Goal: Task Accomplishment & Management: Use online tool/utility

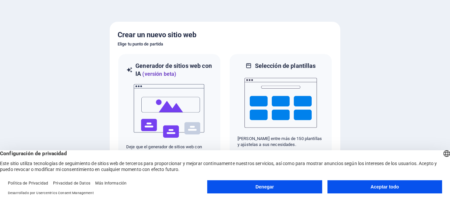
click at [348, 98] on div at bounding box center [225, 100] width 450 height 200
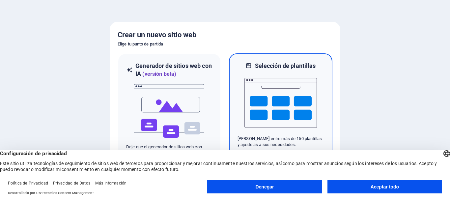
click at [304, 97] on img at bounding box center [280, 103] width 72 height 66
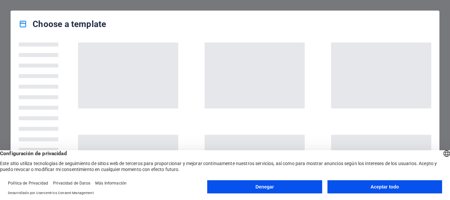
click at [305, 191] on button "Denegar" at bounding box center [264, 186] width 115 height 13
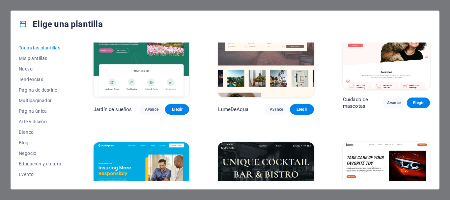
scroll to position [1182, 0]
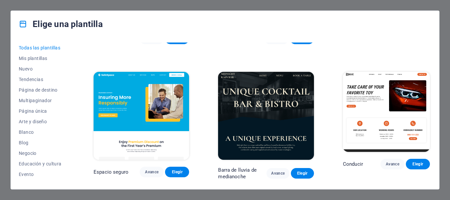
drag, startPoint x: 432, startPoint y: 66, endPoint x: 428, endPoint y: 66, distance: 3.6
click at [428, 66] on div "Todas las plantillas Mis plantillas Nuevo Tendencias Página de destino Multipag…" at bounding box center [225, 113] width 428 height 152
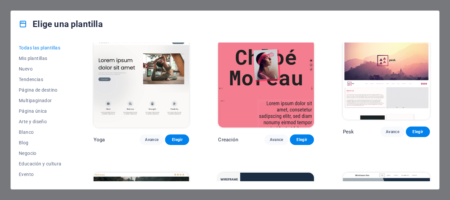
scroll to position [2169, 0]
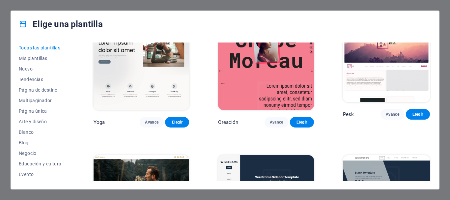
drag, startPoint x: 146, startPoint y: 71, endPoint x: 432, endPoint y: 86, distance: 286.9
click at [432, 86] on div "Todas las plantillas Mis plantillas Nuevo Tendencias Página de destino Multipag…" at bounding box center [225, 113] width 428 height 152
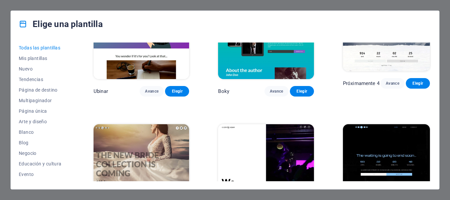
scroll to position [7160, 0]
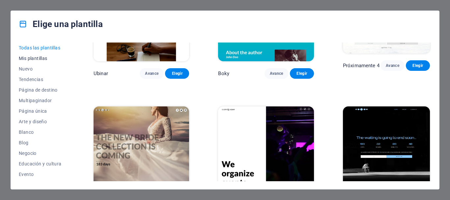
click at [23, 56] on font "Mis plantillas" at bounding box center [33, 58] width 29 height 5
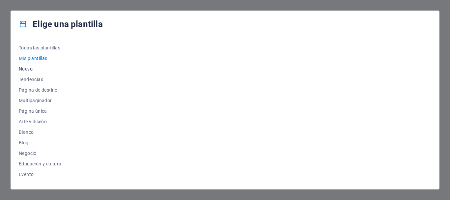
click at [29, 67] on font "Nuevo" at bounding box center [26, 68] width 14 height 5
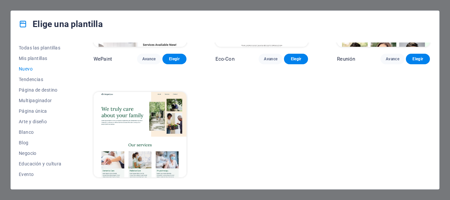
scroll to position [490, 0]
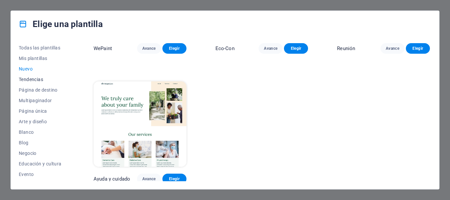
click at [22, 83] on button "Tendencias" at bounding box center [42, 79] width 46 height 11
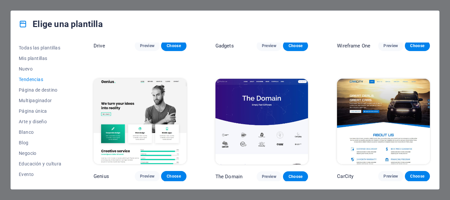
scroll to position [358, 0]
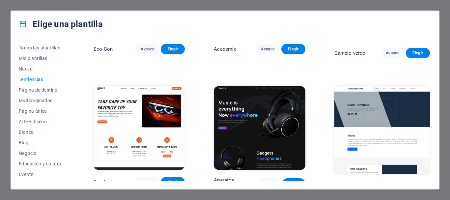
drag, startPoint x: 432, startPoint y: 116, endPoint x: 432, endPoint y: 121, distance: 4.9
click at [432, 121] on div "Todas las plantillas Mis plantillas Nuevo Tendencias Página de destino Multipag…" at bounding box center [225, 113] width 428 height 152
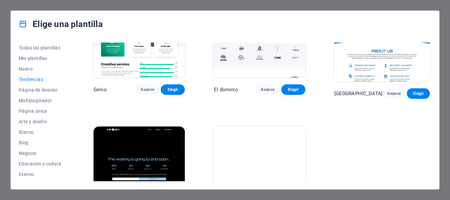
scroll to position [620, 0]
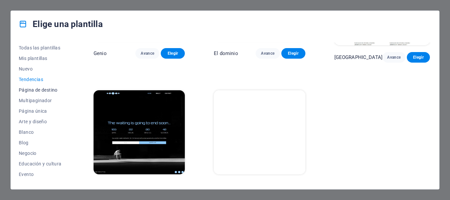
click at [37, 88] on font "Página de destino" at bounding box center [38, 89] width 39 height 5
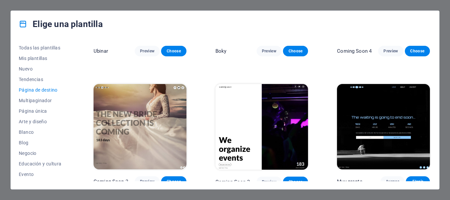
scroll to position [1007, 0]
drag, startPoint x: 431, startPoint y: 171, endPoint x: 431, endPoint y: 184, distance: 12.5
click at [431, 184] on div "Todas las plantillas Mis plantillas Nuevo Tendencias Página de destino Multipag…" at bounding box center [225, 113] width 428 height 152
click at [36, 101] on font "Multipaginador" at bounding box center [35, 100] width 33 height 5
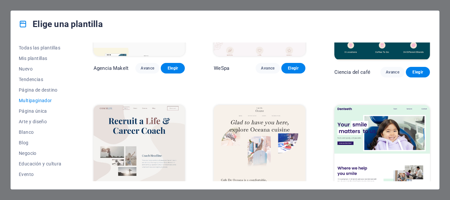
drag, startPoint x: 431, startPoint y: 90, endPoint x: 431, endPoint y: 95, distance: 4.6
click at [431, 95] on div "Todas las plantillas Mis plantillas Nuevo Tendencias Página de destino Multipag…" at bounding box center [225, 113] width 428 height 152
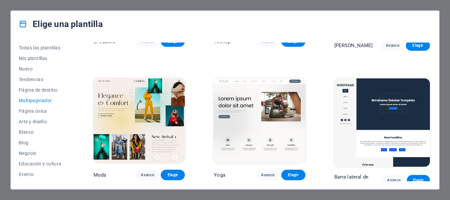
scroll to position [1350, 0]
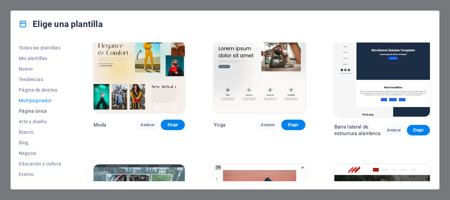
click at [32, 111] on font "Página única" at bounding box center [33, 110] width 28 height 5
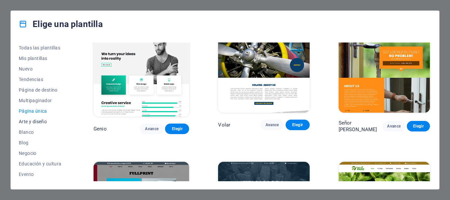
click at [37, 117] on button "Arte y diseño" at bounding box center [42, 121] width 46 height 11
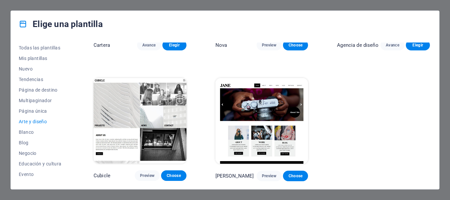
scroll to position [485, 0]
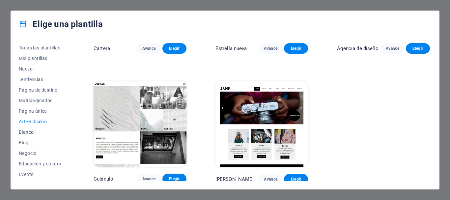
click at [28, 131] on font "Blanco" at bounding box center [26, 131] width 15 height 5
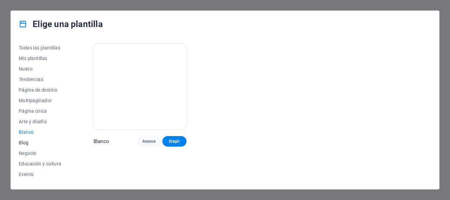
click at [27, 138] on button "Blog" at bounding box center [42, 142] width 46 height 11
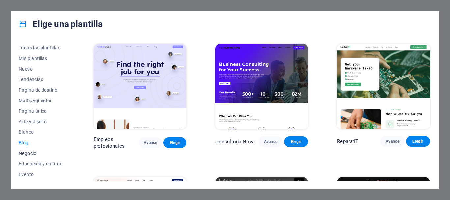
click at [31, 148] on button "Negocio" at bounding box center [42, 153] width 46 height 11
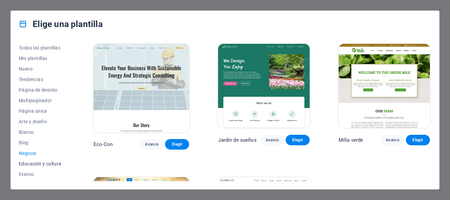
click at [29, 162] on font "Educación y cultura" at bounding box center [40, 163] width 43 height 5
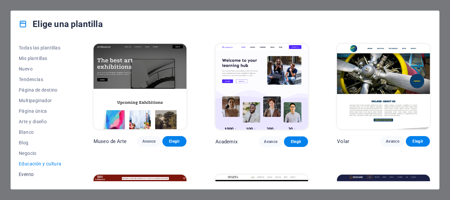
click at [27, 172] on font "Evento" at bounding box center [26, 174] width 15 height 5
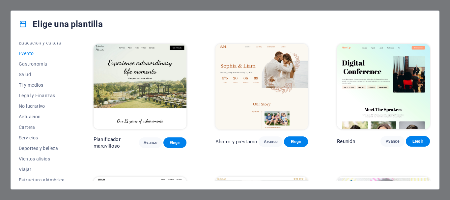
scroll to position [125, 0]
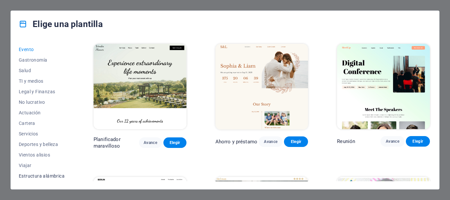
click at [43, 174] on font "Estructura alámbrica" at bounding box center [42, 175] width 46 height 5
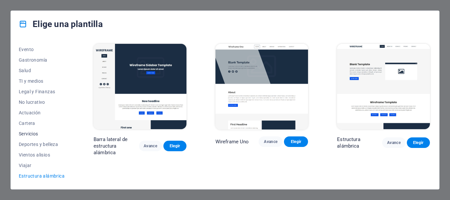
click at [25, 131] on font "Servicios" at bounding box center [28, 133] width 19 height 5
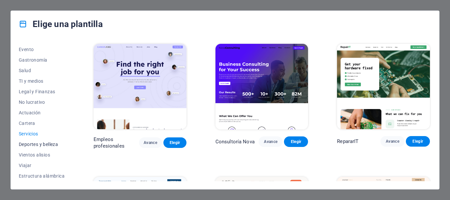
click at [35, 143] on font "Deportes y belleza" at bounding box center [38, 144] width 39 height 5
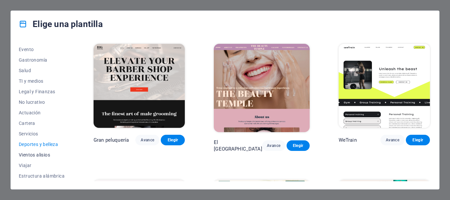
click at [27, 153] on font "Vientos alisios" at bounding box center [34, 154] width 31 height 5
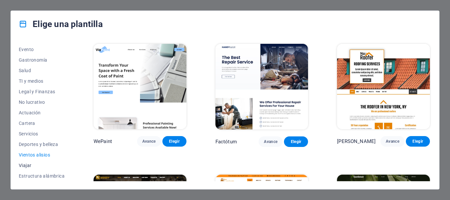
click at [24, 163] on font "Viajar" at bounding box center [25, 165] width 13 height 5
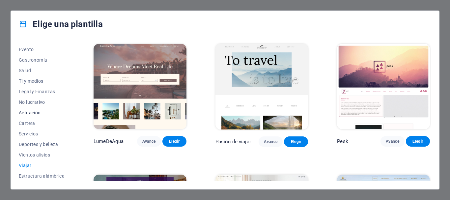
click at [30, 118] on button "Actuación" at bounding box center [42, 112] width 46 height 11
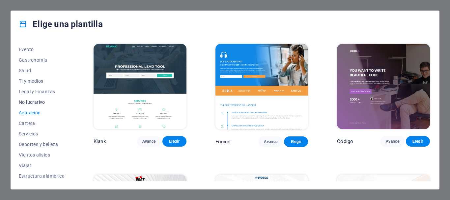
click at [33, 100] on font "No lucrativo" at bounding box center [32, 101] width 26 height 5
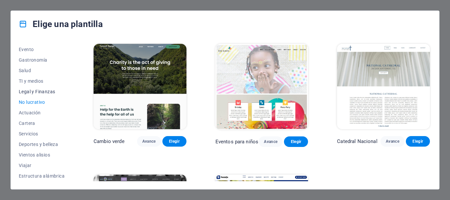
click at [34, 92] on font "Legal y Finanzas" at bounding box center [37, 91] width 36 height 5
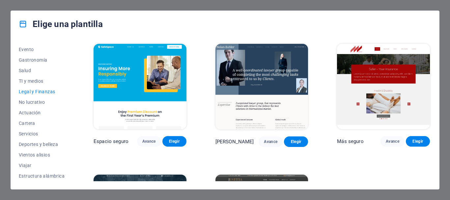
drag, startPoint x: 431, startPoint y: 95, endPoint x: 430, endPoint y: 113, distance: 17.1
click at [430, 116] on div "Todas las plantillas Mis plantillas Nuevo Tendencias Página de destino Multipag…" at bounding box center [225, 113] width 428 height 152
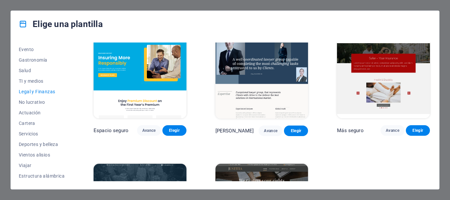
scroll to position [0, 0]
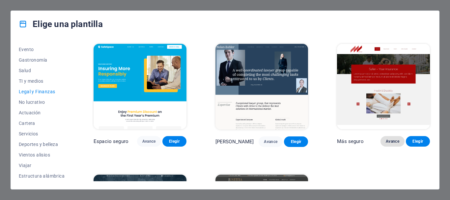
click at [395, 141] on font "Avance" at bounding box center [393, 141] width 14 height 5
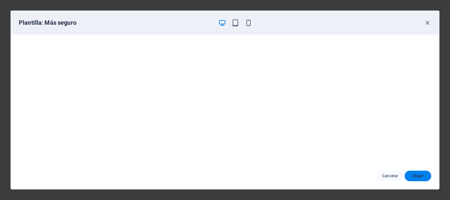
click at [415, 176] on font "Elegir" at bounding box center [418, 176] width 11 height 5
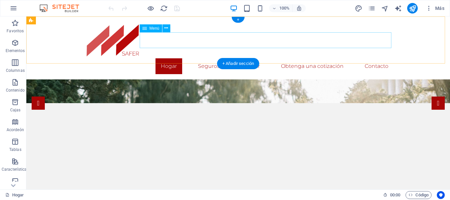
click at [199, 58] on nav "Hogar Seguros Afirmar Obtenga una cotización Contacto" at bounding box center [238, 66] width 311 height 16
click at [204, 58] on nav "Hogar Seguros Afirmar Obtenga una cotización Contacto" at bounding box center [238, 66] width 311 height 16
click at [202, 58] on nav "Hogar Seguros Afirmar Obtenga una cotización Contacto" at bounding box center [238, 66] width 311 height 16
click at [254, 58] on nav "Hogar Seguros Afirmar Obtenga una cotización Contacto" at bounding box center [238, 66] width 311 height 16
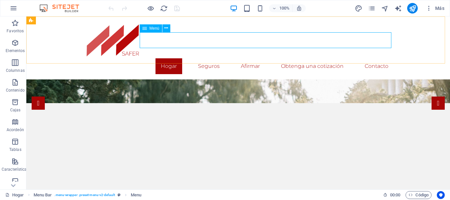
click at [147, 30] on div "Menú" at bounding box center [151, 28] width 22 height 8
click at [168, 31] on icon at bounding box center [166, 28] width 4 height 7
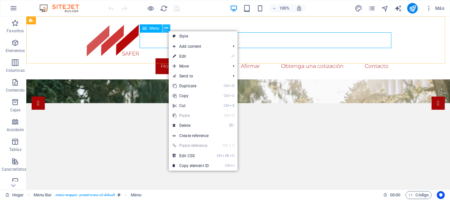
click at [168, 31] on icon at bounding box center [166, 28] width 4 height 7
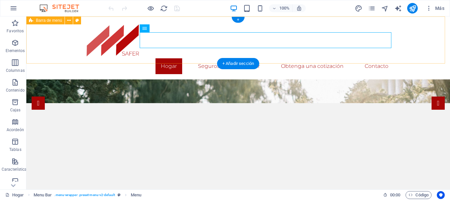
click at [428, 41] on div "Hogar Seguros Afirmar Obtenga una cotización Contacto Menú" at bounding box center [237, 47] width 423 height 63
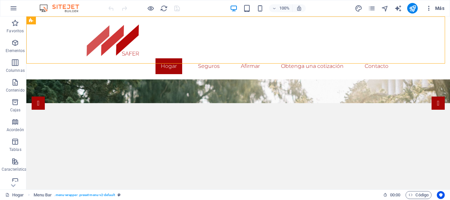
click at [439, 9] on font "Más" at bounding box center [439, 8] width 9 height 5
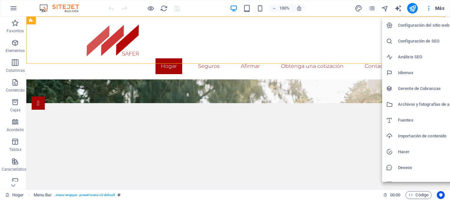
click at [350, 24] on div at bounding box center [225, 100] width 450 height 200
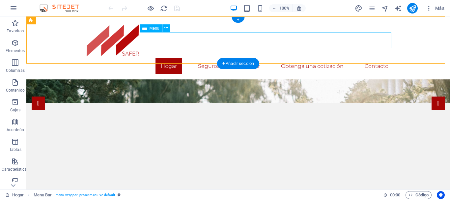
click at [171, 58] on nav "Hogar Seguros Afirmar Obtenga una cotización Contacto" at bounding box center [238, 66] width 311 height 16
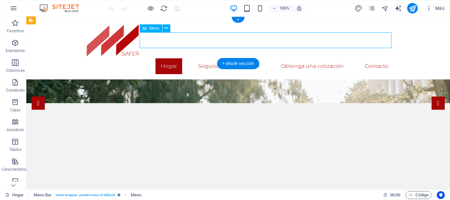
click at [174, 58] on nav "Hogar Seguros Afirmar Obtenga una cotización Contacto" at bounding box center [238, 66] width 311 height 16
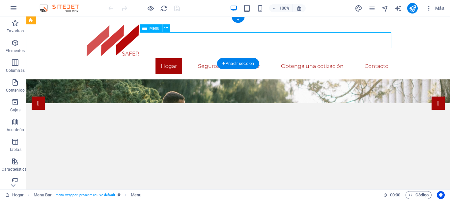
click at [83, 42] on div at bounding box center [238, 40] width 311 height 37
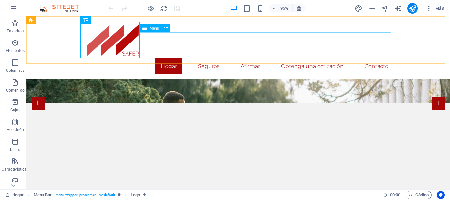
click at [172, 58] on nav "Hogar Seguros Afirmar Obtenga una cotización Contacto" at bounding box center [238, 66] width 311 height 16
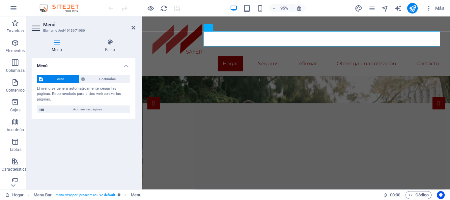
click at [59, 47] on font "Menú" at bounding box center [57, 49] width 10 height 5
click at [234, 58] on nav "Hogar Seguros Afirmar Obtenga una cotización Contacto" at bounding box center [304, 66] width 311 height 16
click at [236, 58] on nav "Hogar Seguros Afirmar Obtenga una cotización Contacto" at bounding box center [304, 66] width 311 height 16
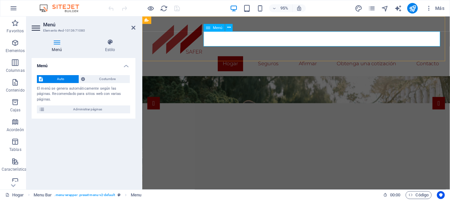
click at [236, 58] on nav "Hogar Seguros Afirmar Obtenga una cotización Contacto" at bounding box center [304, 66] width 311 height 16
click at [35, 27] on icon at bounding box center [37, 28] width 10 height 11
click at [45, 25] on font "Menú" at bounding box center [49, 25] width 13 height 6
click at [234, 58] on nav "Hogar Seguros Afirmar Obtenga una cotización Contacto" at bounding box center [304, 66] width 311 height 16
click at [227, 29] on button at bounding box center [229, 28] width 8 height 8
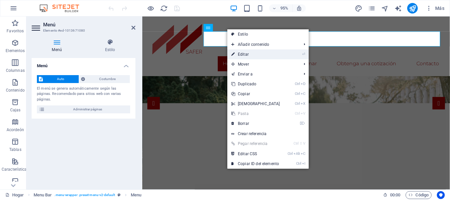
click at [260, 53] on link "⏎ Editar" at bounding box center [255, 54] width 57 height 10
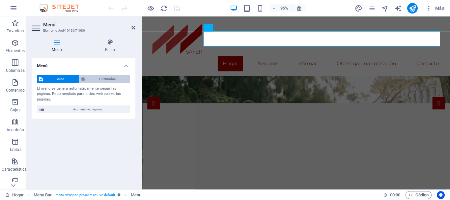
click at [113, 78] on font "Costumbre" at bounding box center [107, 79] width 16 height 4
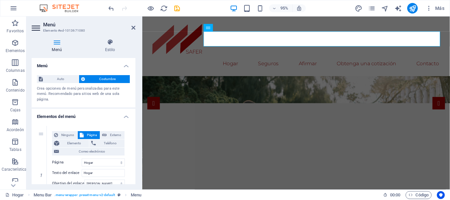
scroll to position [33, 0]
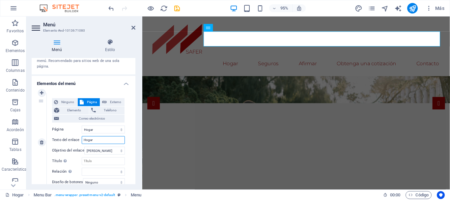
click at [98, 140] on input "Hogar" at bounding box center [103, 140] width 43 height 8
drag, startPoint x: 100, startPoint y: 130, endPoint x: 96, endPoint y: 132, distance: 3.9
click at [100, 130] on select "Hogar Seguros -- Seguro de vida -- Seguro de propietarios de vivienda --Seguro …" at bounding box center [103, 129] width 43 height 8
click at [96, 142] on input "Hogar" at bounding box center [103, 140] width 43 height 8
type input "H"
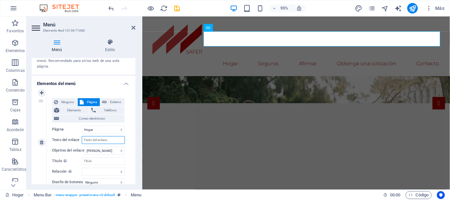
select select
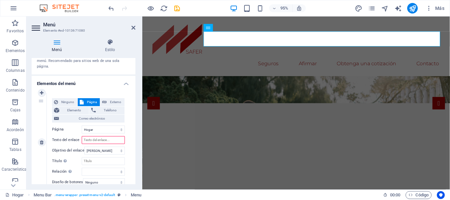
type input "I"
select select
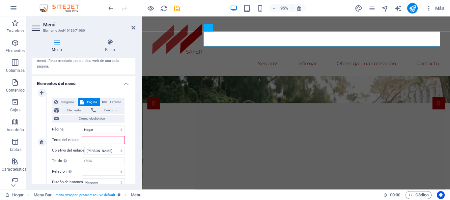
select select
type input "Inicio"
select select
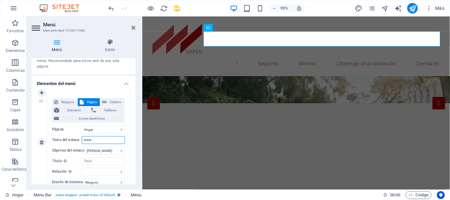
select select
type input "Inicio"
click at [114, 128] on select "Hogar Seguros -- Seguro de vida -- Seguro de propietarios de vivienda --Seguro …" at bounding box center [103, 129] width 43 height 8
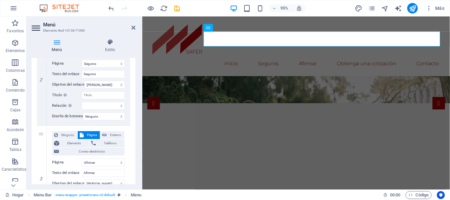
scroll to position [165, 0]
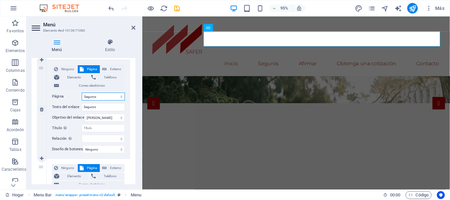
click at [102, 97] on select "Hogar Seguros -- Seguro de vida -- Seguro de propietarios de vivienda --Seguro …" at bounding box center [103, 97] width 43 height 8
click at [100, 98] on select "Hogar Seguros -- Seguro de vida -- Seguro de propietarios de vivienda --Seguro …" at bounding box center [103, 97] width 43 height 8
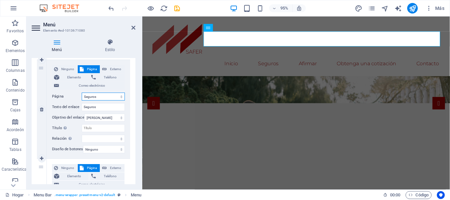
click at [100, 98] on select "Hogar Seguros -- Seguro de vida -- Seguro de propietarios de vivienda --Seguro …" at bounding box center [103, 97] width 43 height 8
click at [98, 98] on select "Hogar Seguros -- Seguro de vida -- Seguro de propietarios de vivienda --Seguro …" at bounding box center [103, 97] width 43 height 8
click at [99, 96] on select "Hogar Seguros -- Seguro de vida -- Seguro de propietarios de vivienda --Seguro …" at bounding box center [103, 97] width 43 height 8
click at [100, 108] on input "Seguros" at bounding box center [103, 107] width 43 height 8
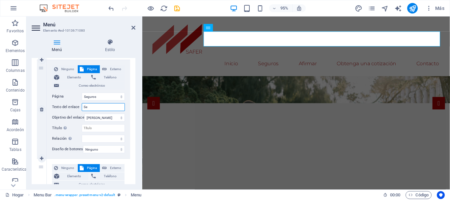
type input "S"
select select
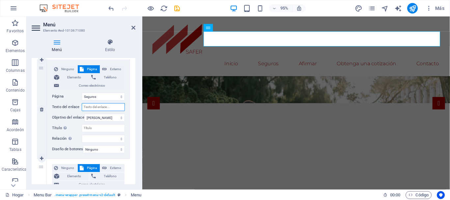
select select
type input "Insurances"
select select
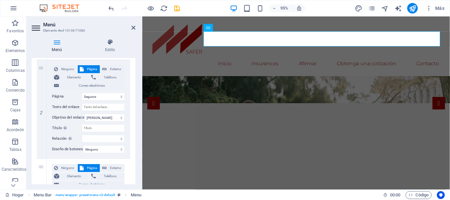
select select
type input "Insura"
select select
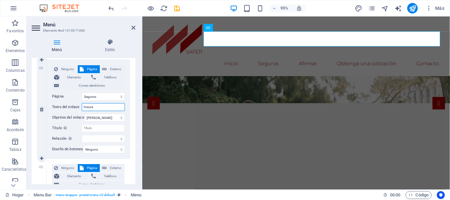
select select
type input "I"
select select
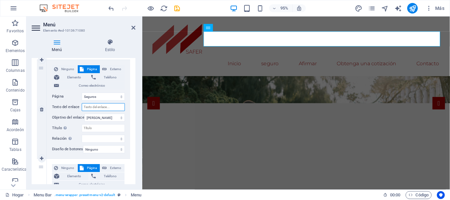
select select
type input "I"
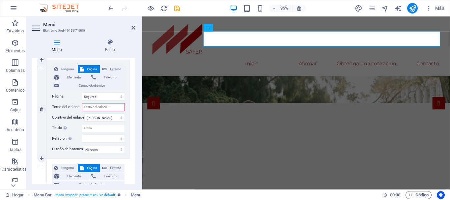
type input "T"
select select
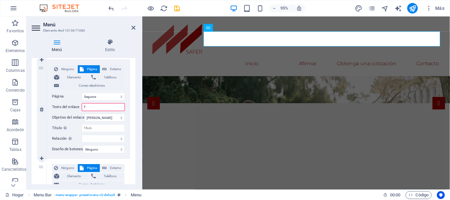
select select
type input "Tr"
select select
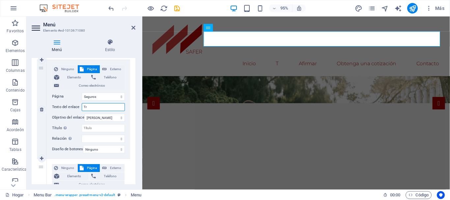
select select
type input "Trnas"
select select
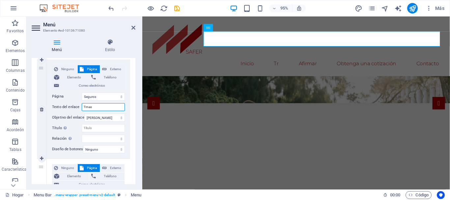
select select
type input "T"
select select
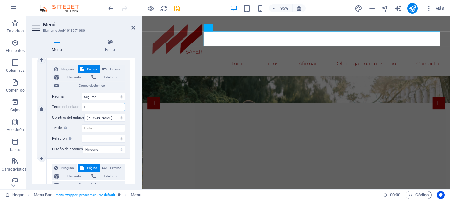
select select
type input "Tras"
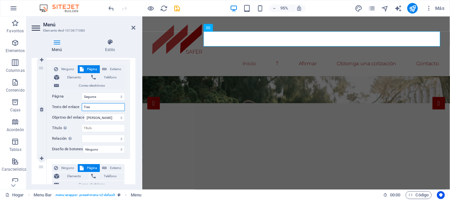
select select
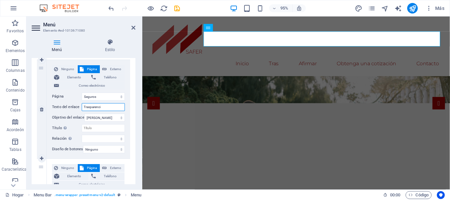
type input "Trasparencia"
select select
type input "Trasparencia"
select select
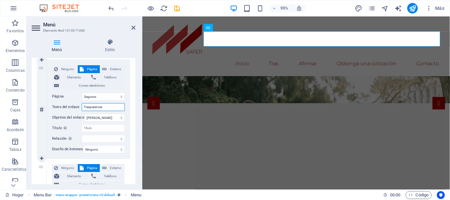
select select
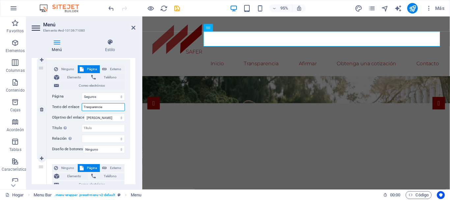
select select
type input "Trasparencia Finanxiera"
select select
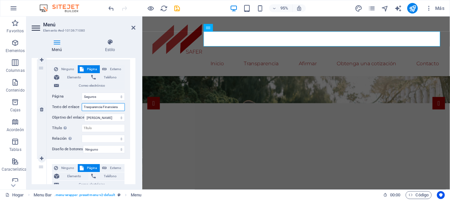
select select
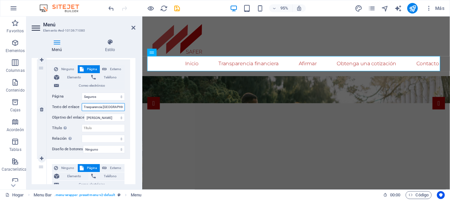
type input "Trasparencia Finanx"
select select
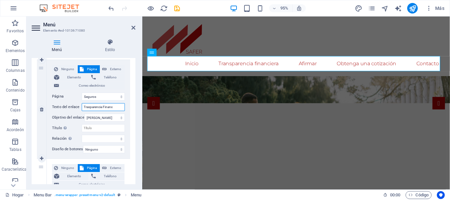
select select
type input "Trasparencia Finan"
select select
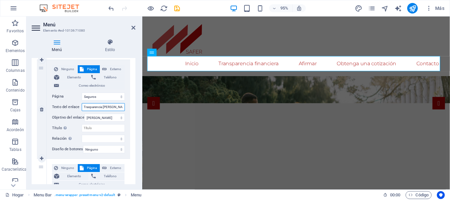
select select
type input "Trasparencia Financiera"
select select
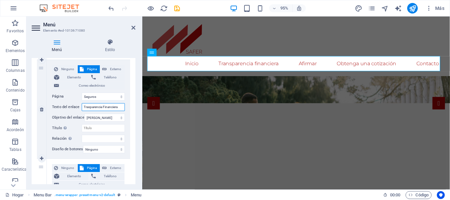
select select
type input "Trasparencia Financiera y"
select select
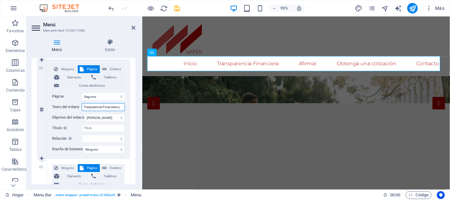
select select
type input "Trasparencia Financiera y Presup"
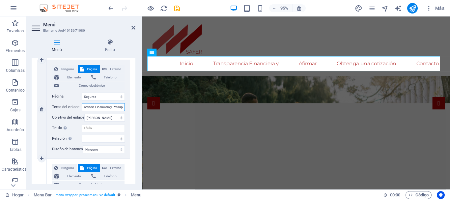
select select
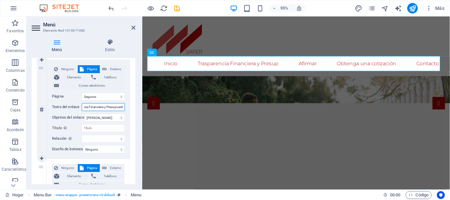
type input "Trasparencia Financiera y Presupuesta"
select select
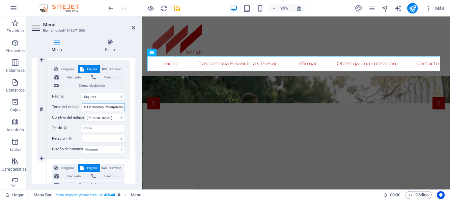
select select
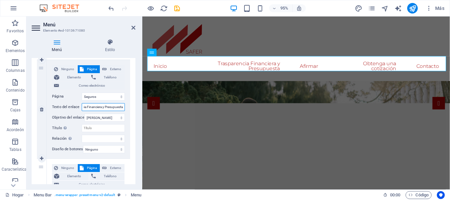
type input "Trasparencia Financiera y Presupuestal"
select select
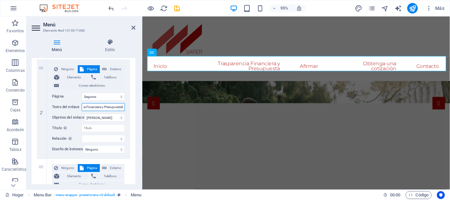
select select
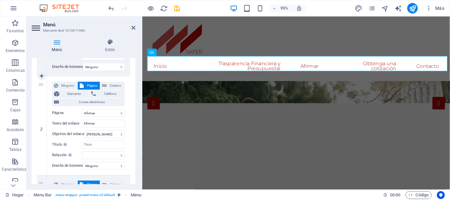
scroll to position [263, 0]
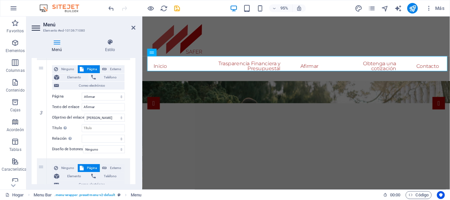
type input "Trasparencia Financiera y Presupuestal"
click at [104, 105] on input "Afirmar" at bounding box center [103, 107] width 43 height 8
type input "A"
select select
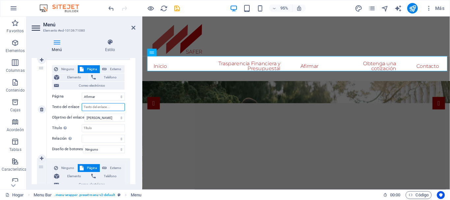
select select
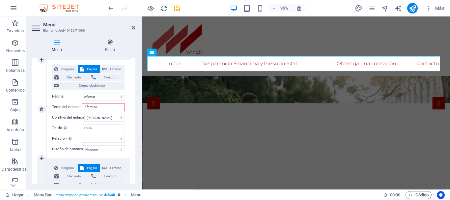
type input "Informaci"
select select
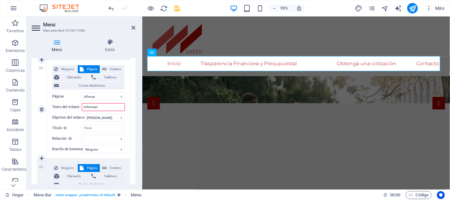
select select
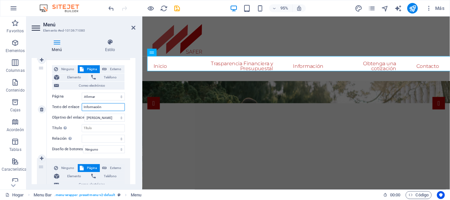
type input "Información"
select select
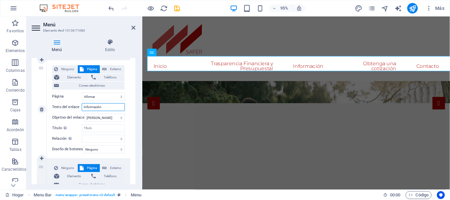
select select
type input "Información Publica"
select select
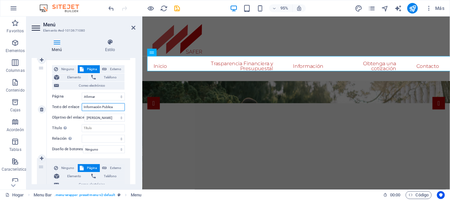
select select
type input "Información Publica Ley"
select select
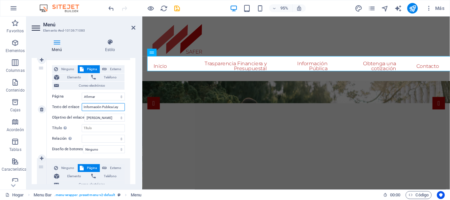
select select
type input "Información Publica Ley 2"
select select
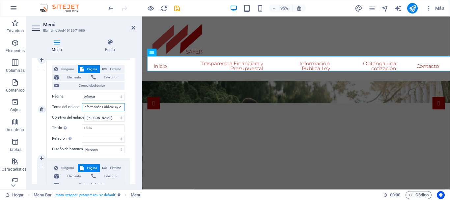
select select
type input "Información Publica Ley 20"
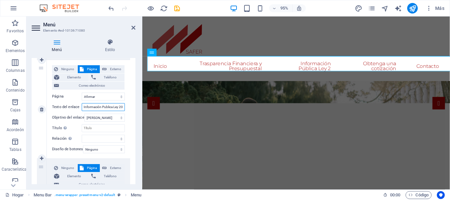
select select
type input "Información Publica Ley 207"
select select
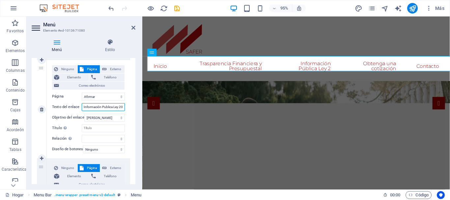
select select
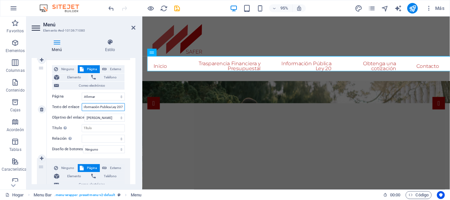
select select
type input "Información Publica Ley 207"
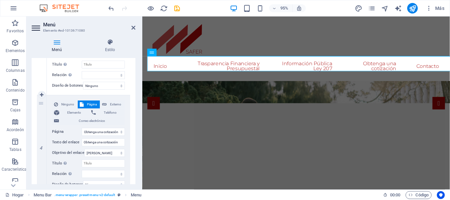
scroll to position [360, 0]
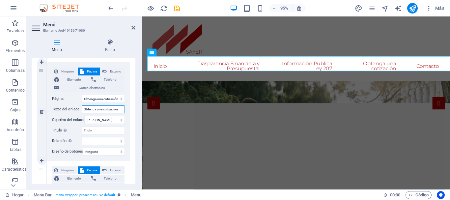
click at [118, 109] on input "Obtenga una cotización" at bounding box center [103, 109] width 43 height 8
drag, startPoint x: 119, startPoint y: 109, endPoint x: 62, endPoint y: 115, distance: 57.6
click at [62, 115] on div "Ninguno Página Externo Elemento Teléfono Correo electrónico Página Hogar Seguro…" at bounding box center [88, 106] width 73 height 77
type input "C"
select select
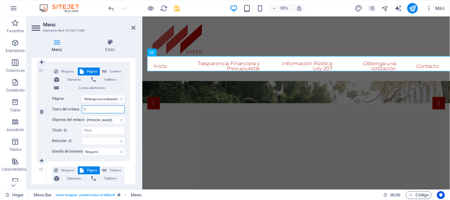
select select
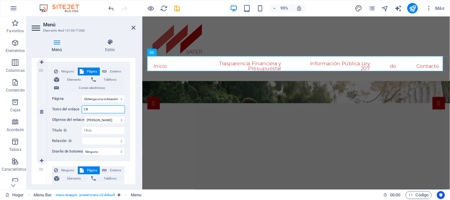
type input "C"
select select
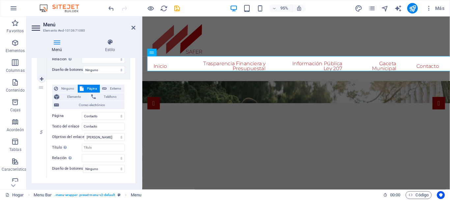
scroll to position [459, 0]
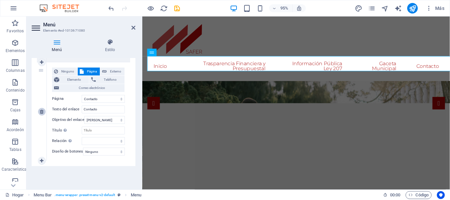
click at [41, 111] on icon at bounding box center [42, 111] width 4 height 5
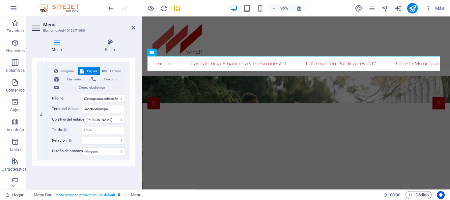
scroll to position [360, 0]
drag, startPoint x: 262, startPoint y: 129, endPoint x: 148, endPoint y: 125, distance: 114.3
click at [41, 113] on icon at bounding box center [42, 111] width 4 height 5
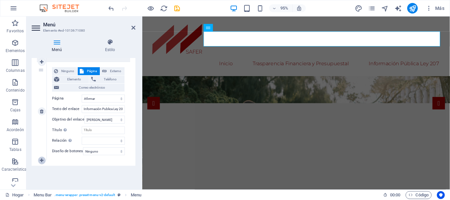
click at [43, 160] on icon at bounding box center [42, 160] width 4 height 5
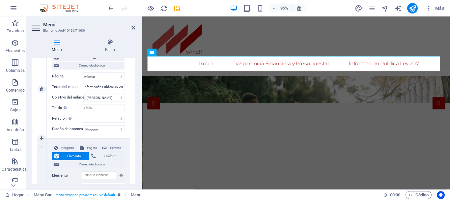
scroll to position [294, 0]
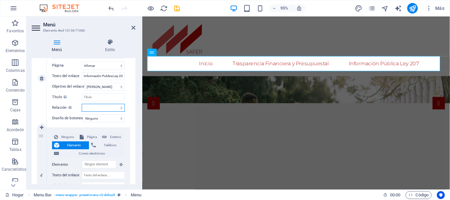
click at [98, 106] on select "alternar autor marcador externo ayuda licencia próximo no seguir sin referencia…" at bounding box center [103, 108] width 43 height 8
click at [70, 103] on div "Ninguno Página Externo Elemento Teléfono Correo electrónico Página Hogar Seguro…" at bounding box center [88, 72] width 73 height 77
click at [99, 98] on input "Título La descripción adicional del enlace no debe coincidir con el texto del e…" at bounding box center [103, 97] width 43 height 8
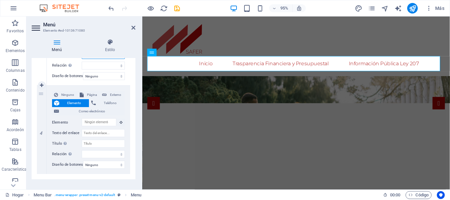
scroll to position [350, 0]
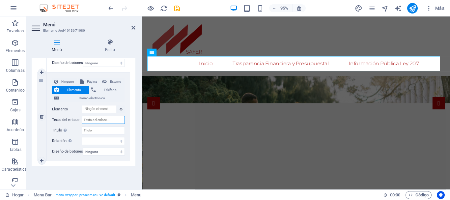
click at [91, 121] on input "Texto del enlace" at bounding box center [103, 120] width 43 height 8
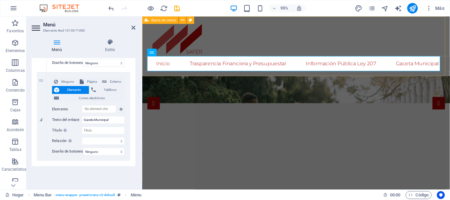
click at [323, 39] on div "Inicio Trasparencia Financiera y Presupuestal Información Pública Ley 207 Gacet…" at bounding box center [304, 47] width 324 height 63
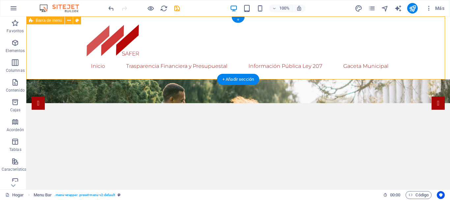
click at [77, 69] on div "Inicio Trasparencia Financiera y Presupuestal Información Pública Ley 207 Gacet…" at bounding box center [237, 47] width 423 height 63
click at [83, 68] on nav "Inicio Trasparencia Financiera y Presupuestal Información Pública Ley 207 Gacet…" at bounding box center [238, 66] width 311 height 16
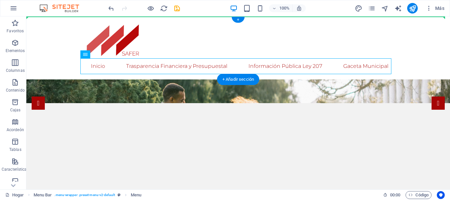
drag, startPoint x: 118, startPoint y: 74, endPoint x: 289, endPoint y: 42, distance: 174.5
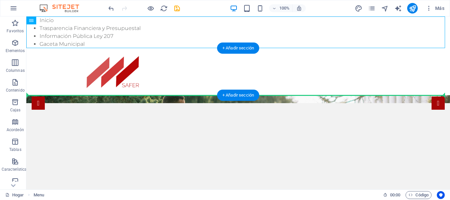
drag, startPoint x: 60, startPoint y: 35, endPoint x: 181, endPoint y: 80, distance: 129.4
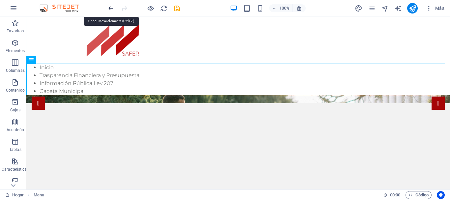
click at [110, 5] on icon "deshacer" at bounding box center [111, 9] width 8 height 8
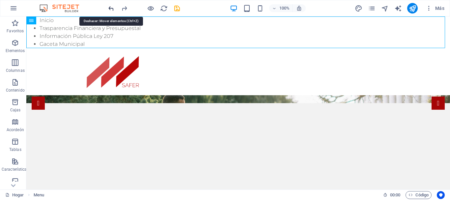
click at [110, 5] on icon "deshacer" at bounding box center [111, 9] width 8 height 8
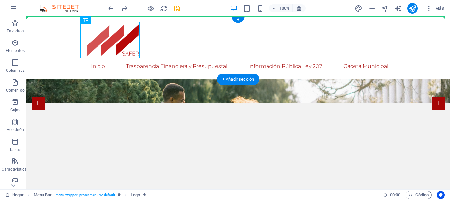
drag, startPoint x: 117, startPoint y: 43, endPoint x: 60, endPoint y: 44, distance: 57.3
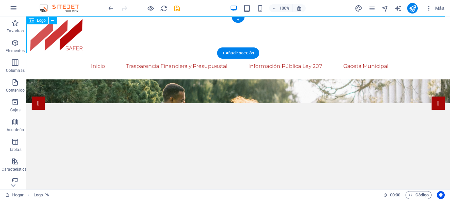
click at [159, 41] on div at bounding box center [237, 34] width 423 height 37
click at [200, 33] on div at bounding box center [237, 34] width 423 height 37
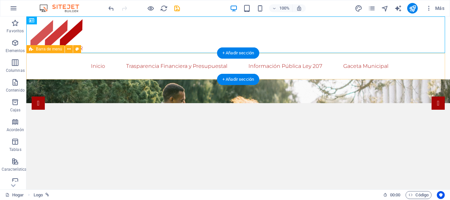
click at [415, 70] on div "Inicio Trasparencia Financiera y Presupuestal Información Pública Ley 207 Gacet…" at bounding box center [237, 66] width 423 height 26
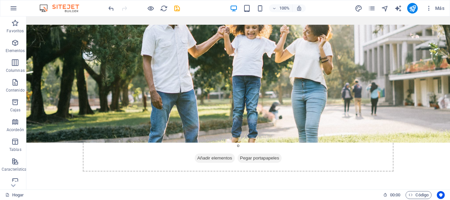
scroll to position [132, 0]
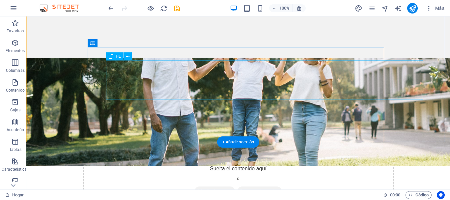
drag, startPoint x: 312, startPoint y: 88, endPoint x: 191, endPoint y: 94, distance: 120.3
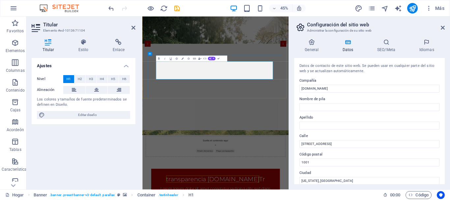
scroll to position [112, 0]
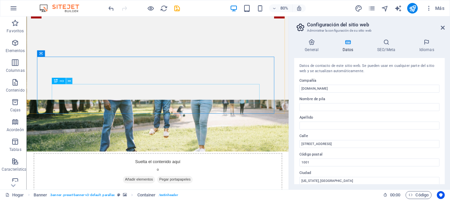
click at [68, 81] on icon at bounding box center [69, 81] width 3 height 6
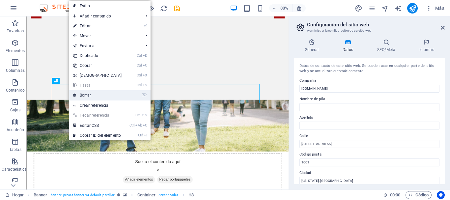
click at [88, 94] on font "Borrar" at bounding box center [85, 95] width 11 height 5
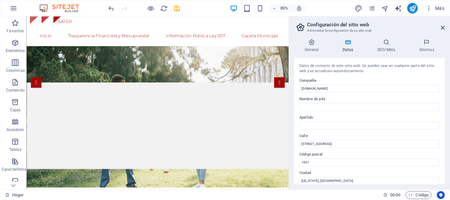
scroll to position [0, 0]
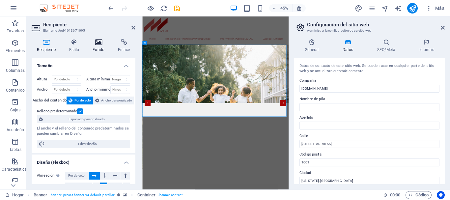
click at [98, 47] on h4 "Fondo" at bounding box center [99, 46] width 25 height 14
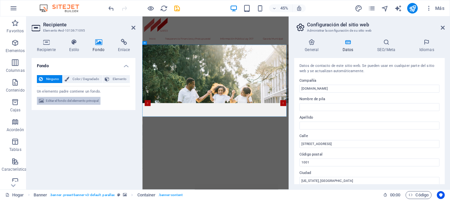
click at [64, 102] on font "Editar el fondo del elemento principal" at bounding box center [72, 101] width 53 height 4
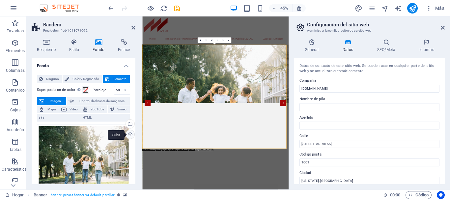
click at [128, 136] on div "Subir" at bounding box center [129, 135] width 10 height 10
click at [131, 136] on div "Subir" at bounding box center [129, 135] width 10 height 10
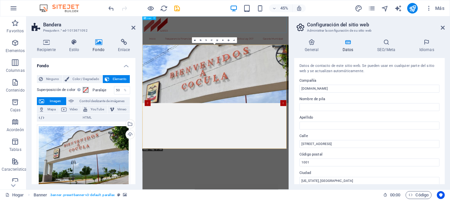
click at [177, 30] on div at bounding box center [304, 34] width 325 height 37
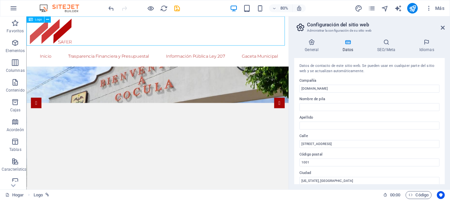
click at [210, 35] on div at bounding box center [190, 34] width 328 height 37
click at [61, 35] on div at bounding box center [190, 34] width 328 height 37
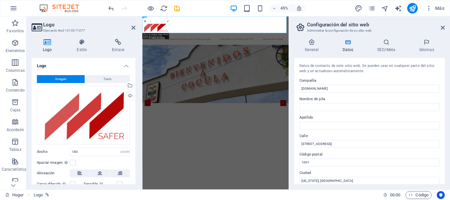
click at [156, 24] on div "0" at bounding box center [156, 21] width 28 height 6
click at [127, 95] on div "Subir" at bounding box center [129, 97] width 10 height 10
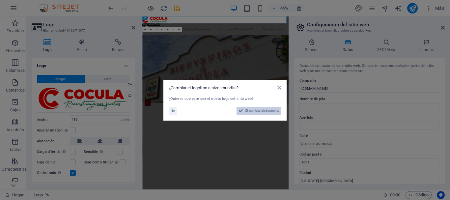
click at [259, 111] on font "Sí, cambiar globalmente" at bounding box center [262, 111] width 34 height 4
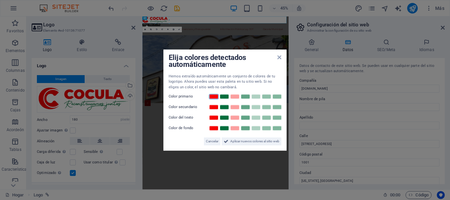
click at [215, 96] on link at bounding box center [214, 96] width 10 height 5
click at [223, 106] on link at bounding box center [224, 106] width 10 height 5
click at [222, 117] on link at bounding box center [224, 117] width 10 height 5
click at [247, 142] on font "Aplicar nuevos colores al sitio web" at bounding box center [254, 141] width 49 height 4
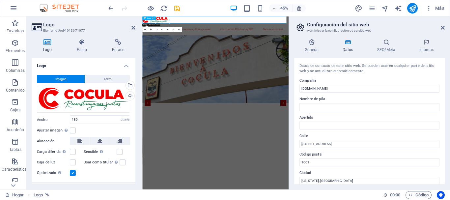
click at [305, 29] on div at bounding box center [304, 23] width 325 height 15
click at [132, 27] on icon at bounding box center [133, 27] width 4 height 5
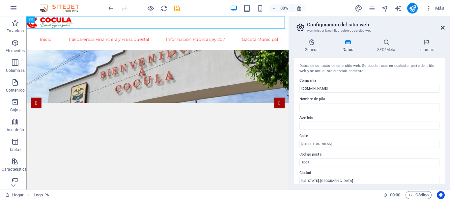
click at [442, 26] on icon at bounding box center [443, 27] width 4 height 5
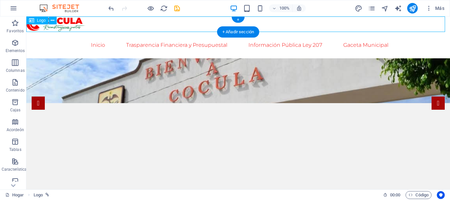
click at [75, 21] on div at bounding box center [237, 23] width 423 height 15
click at [75, 27] on div at bounding box center [237, 23] width 423 height 15
click at [360, 22] on div at bounding box center [237, 23] width 423 height 15
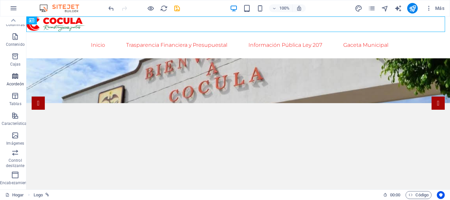
scroll to position [25, 0]
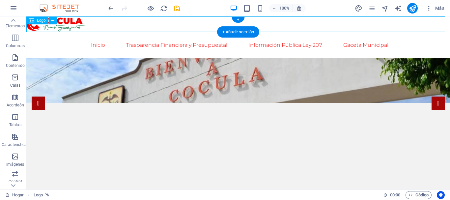
drag, startPoint x: 41, startPoint y: 177, endPoint x: 405, endPoint y: 24, distance: 394.2
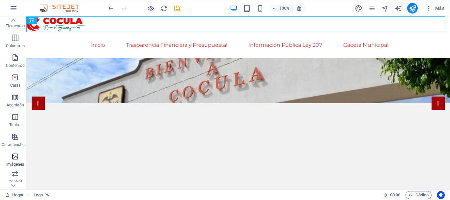
click at [17, 158] on icon "button" at bounding box center [15, 156] width 8 height 8
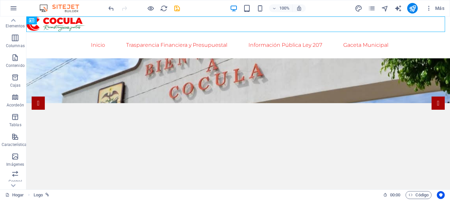
click at [285, 21] on div at bounding box center [237, 23] width 423 height 15
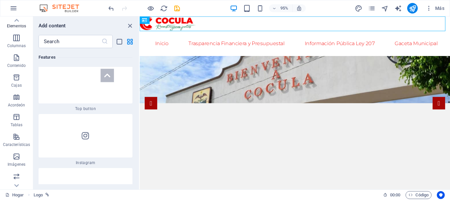
scroll to position [6144, 0]
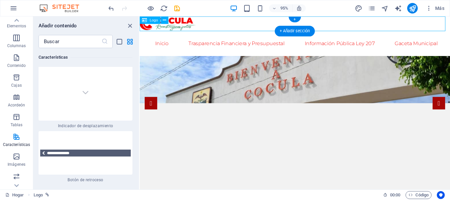
click at [387, 26] on div at bounding box center [303, 23] width 327 height 15
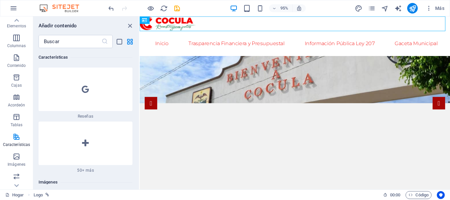
scroll to position [6480, 0]
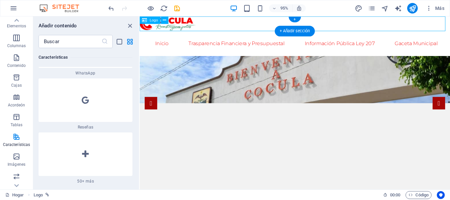
click at [439, 23] on div at bounding box center [303, 23] width 327 height 15
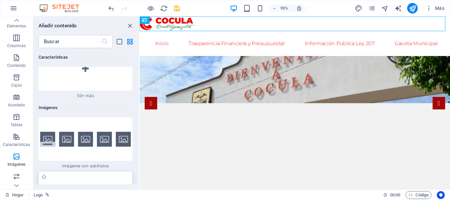
scroll to position [6513, 0]
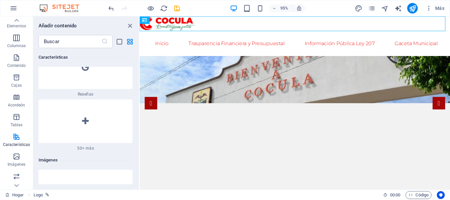
drag, startPoint x: 187, startPoint y: 189, endPoint x: 595, endPoint y: 27, distance: 439.5
click at [449, 30] on div at bounding box center [303, 23] width 327 height 15
click at [449, 27] on div at bounding box center [303, 23] width 327 height 15
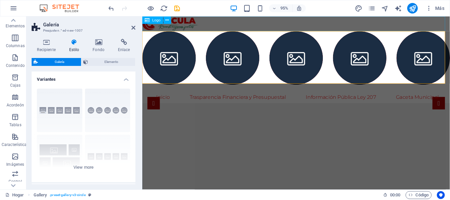
click at [300, 28] on div at bounding box center [304, 23] width 324 height 15
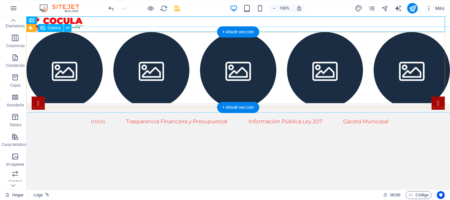
click at [278, 58] on div at bounding box center [238, 70] width 434 height 87
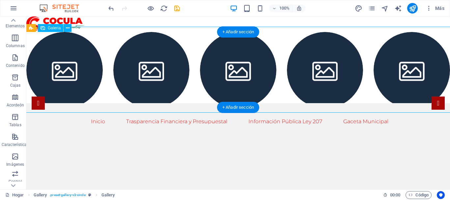
click at [90, 61] on li at bounding box center [64, 70] width 76 height 76
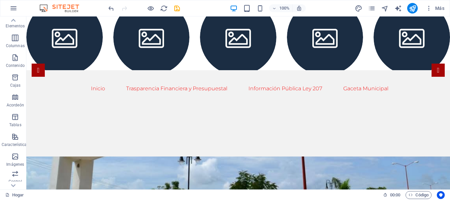
scroll to position [0, 0]
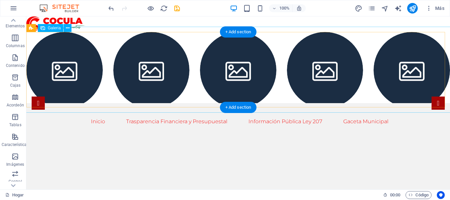
click at [254, 68] on li at bounding box center [238, 70] width 76 height 76
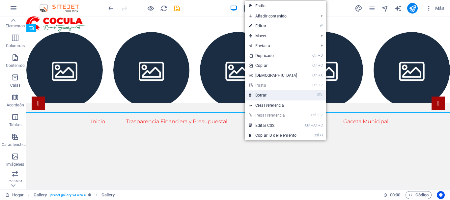
click at [262, 94] on font "Borrar" at bounding box center [260, 95] width 11 height 5
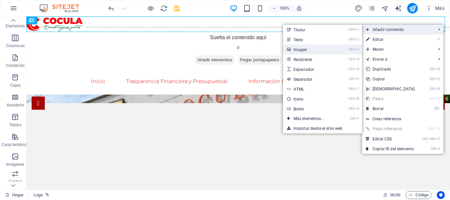
click at [303, 48] on font "Imagen" at bounding box center [300, 49] width 14 height 5
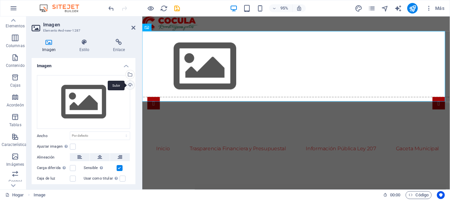
click at [128, 85] on div "Subir" at bounding box center [129, 86] width 10 height 10
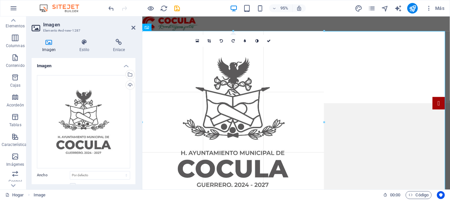
drag, startPoint x: 444, startPoint y: 31, endPoint x: 237, endPoint y: 158, distance: 243.5
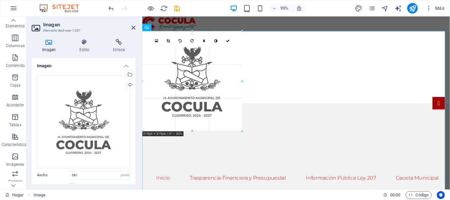
drag, startPoint x: 325, startPoint y: 31, endPoint x: 202, endPoint y: 119, distance: 150.9
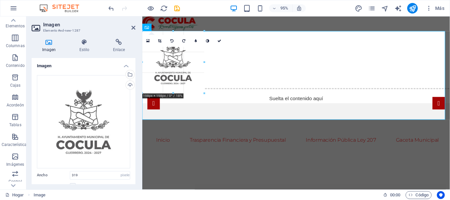
drag, startPoint x: 228, startPoint y: 44, endPoint x: 201, endPoint y: 85, distance: 48.9
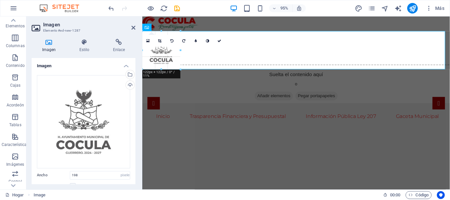
drag, startPoint x: 204, startPoint y: 30, endPoint x: 179, endPoint y: 67, distance: 45.1
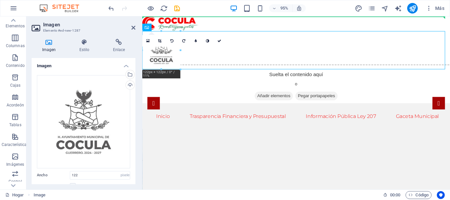
drag, startPoint x: 167, startPoint y: 61, endPoint x: 418, endPoint y: 24, distance: 254.3
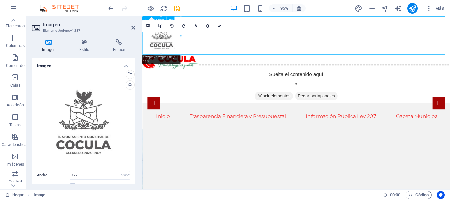
drag, startPoint x: 166, startPoint y: 42, endPoint x: 430, endPoint y: 36, distance: 264.5
click at [430, 36] on figure at bounding box center [304, 36] width 324 height 40
click at [235, 68] on div at bounding box center [304, 64] width 324 height 15
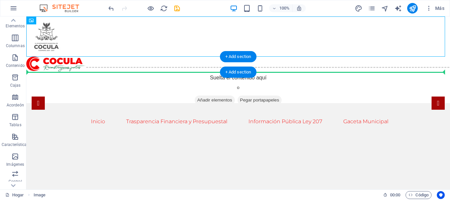
drag, startPoint x: 51, startPoint y: 39, endPoint x: 167, endPoint y: 67, distance: 119.2
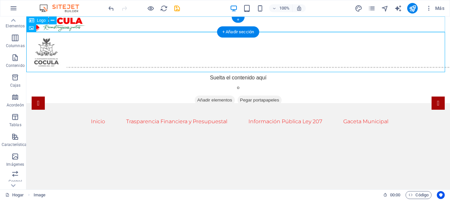
click at [151, 26] on div at bounding box center [237, 23] width 423 height 15
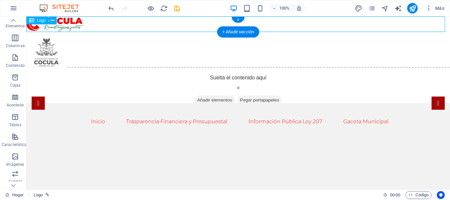
click at [116, 26] on div at bounding box center [237, 23] width 423 height 15
drag, startPoint x: 41, startPoint y: 53, endPoint x: 143, endPoint y: 25, distance: 105.4
click at [110, 22] on div at bounding box center [237, 23] width 423 height 15
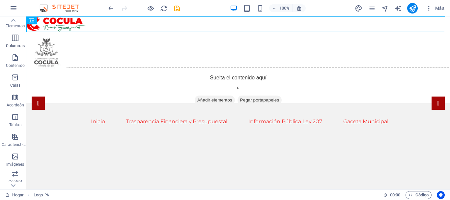
click at [15, 42] on span "Columnas" at bounding box center [15, 42] width 31 height 16
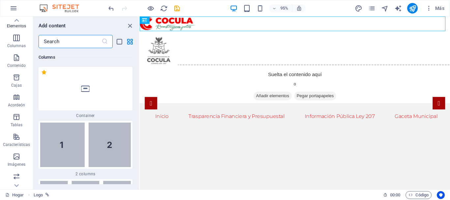
scroll to position [380, 0]
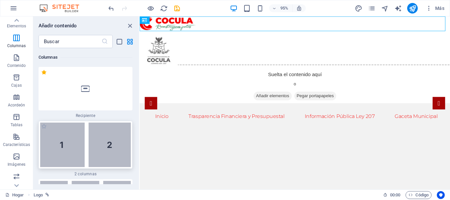
click at [96, 136] on img at bounding box center [85, 145] width 91 height 44
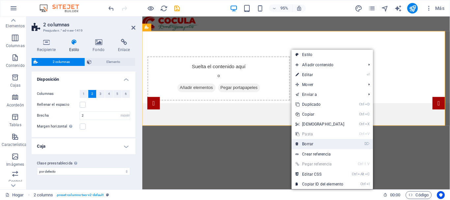
click at [304, 142] on font "Borrar" at bounding box center [307, 144] width 11 height 5
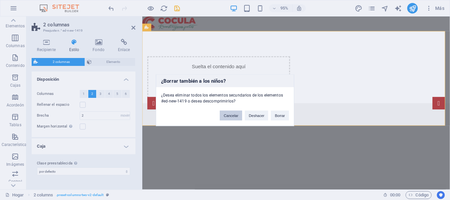
click at [231, 118] on button "Cancelar" at bounding box center [231, 115] width 22 height 10
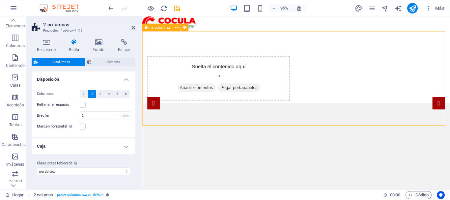
click at [293, 44] on div "Suelta el contenido aquí o Añadir elementos Pegar portapapeles Suelta el conten…" at bounding box center [304, 107] width 324 height 151
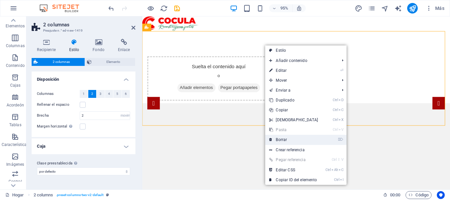
click at [283, 140] on font "Borrar" at bounding box center [281, 139] width 11 height 5
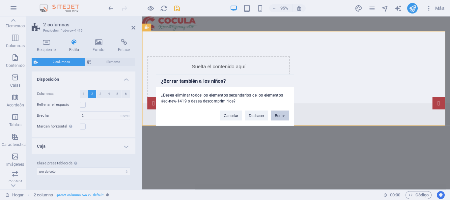
click at [276, 115] on font "Borrar" at bounding box center [280, 115] width 10 height 4
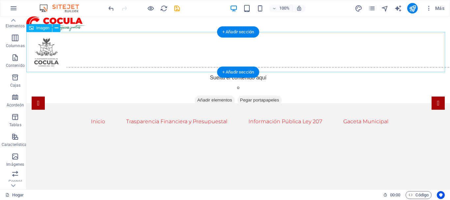
click at [52, 49] on figure at bounding box center [237, 52] width 423 height 40
drag, startPoint x: 47, startPoint y: 49, endPoint x: 140, endPoint y: 43, distance: 92.7
click at [140, 43] on figure at bounding box center [237, 52] width 423 height 40
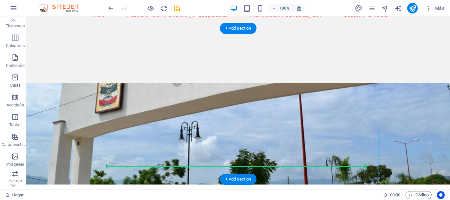
scroll to position [107, 0]
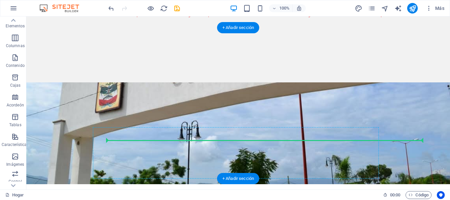
drag, startPoint x: 46, startPoint y: 47, endPoint x: 219, endPoint y: 141, distance: 196.7
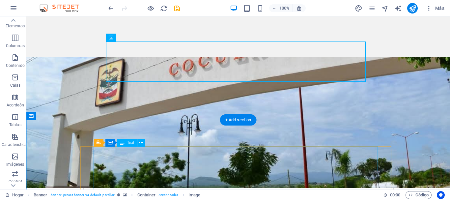
scroll to position [166, 0]
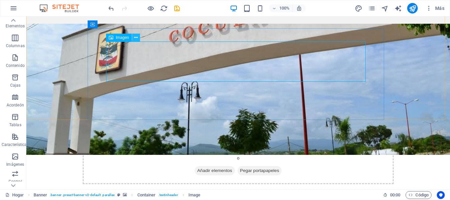
click at [134, 39] on icon at bounding box center [136, 37] width 4 height 7
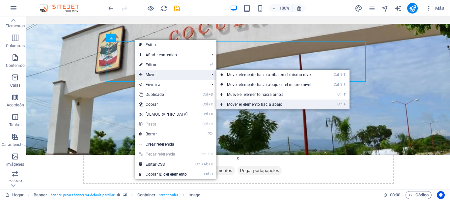
click at [260, 103] on font "Mover el elemento hacia abajo" at bounding box center [255, 104] width 56 height 5
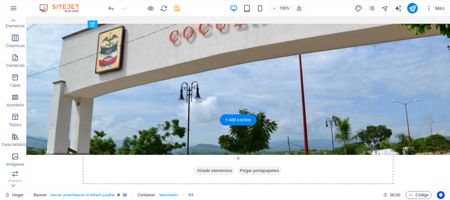
drag, startPoint x: 160, startPoint y: 51, endPoint x: 151, endPoint y: 66, distance: 17.0
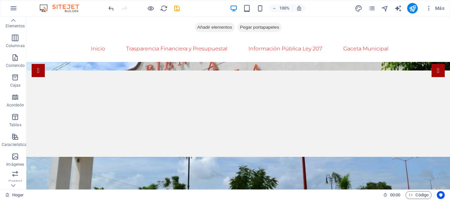
scroll to position [33, 0]
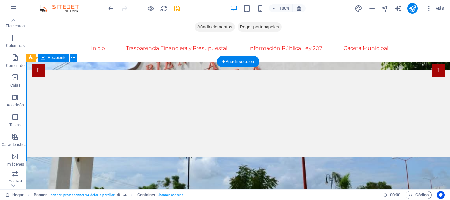
drag, startPoint x: 233, startPoint y: 104, endPoint x: 222, endPoint y: 109, distance: 12.1
drag, startPoint x: 222, startPoint y: 109, endPoint x: 232, endPoint y: 100, distance: 13.1
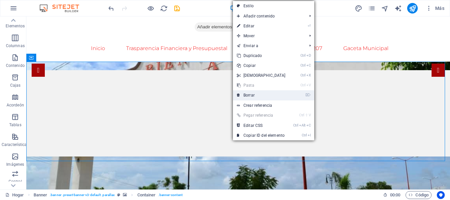
click at [251, 97] on font "Borrar" at bounding box center [248, 95] width 11 height 5
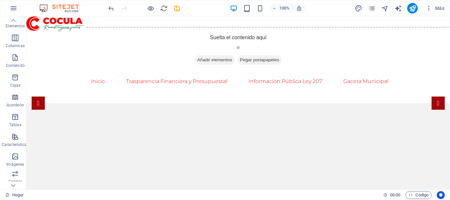
scroll to position [99, 0]
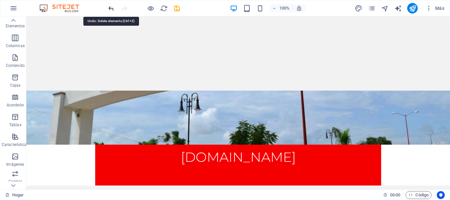
click at [113, 8] on icon "deshacer" at bounding box center [111, 9] width 8 height 8
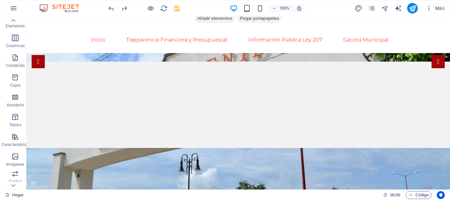
scroll to position [0, 0]
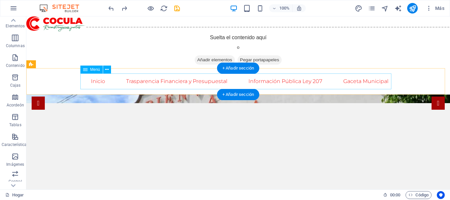
click at [209, 81] on nav "Inicio Trasparencia Financiera y Presupuestal Información Pública Ley 207 Gacet…" at bounding box center [238, 81] width 311 height 16
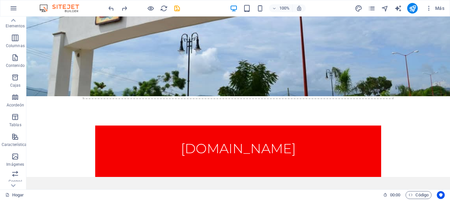
scroll to position [198, 0]
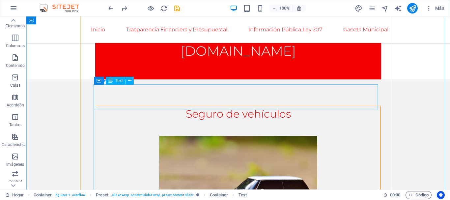
scroll to position [329, 0]
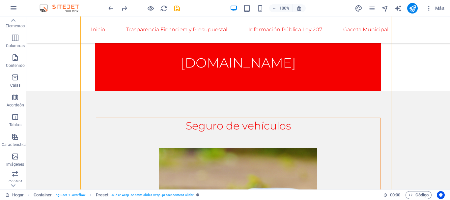
scroll to position [263, 0]
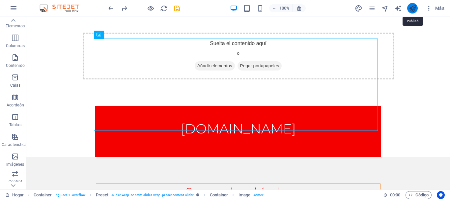
click at [414, 10] on icon "publicar" at bounding box center [413, 9] width 8 height 8
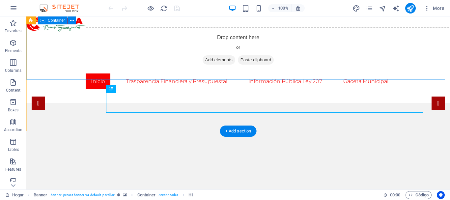
scroll to position [114, 0]
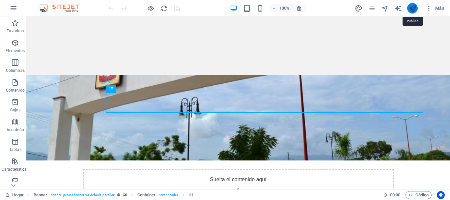
click at [413, 9] on icon "publicar" at bounding box center [413, 9] width 8 height 8
